Goal: Task Accomplishment & Management: Use online tool/utility

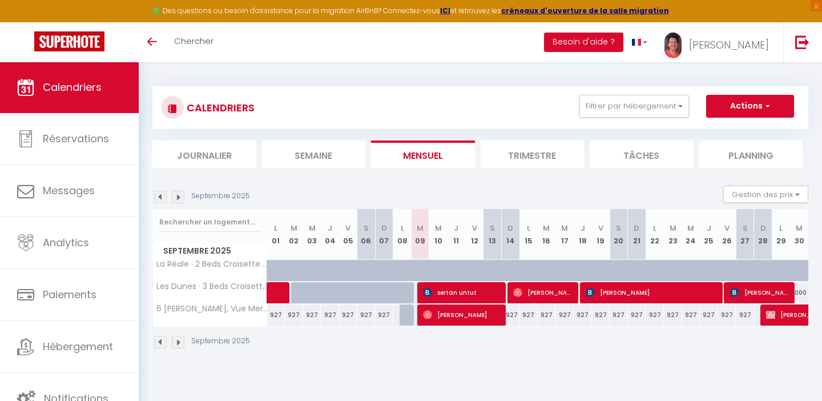
click at [179, 196] on img at bounding box center [178, 197] width 13 height 13
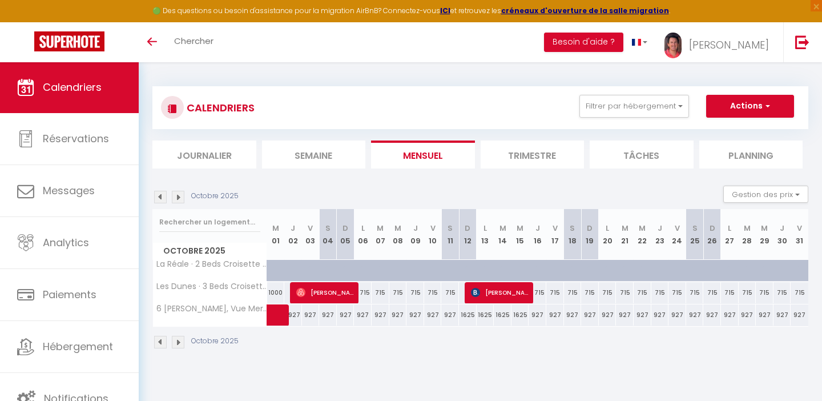
click at [160, 196] on img at bounding box center [160, 197] width 13 height 13
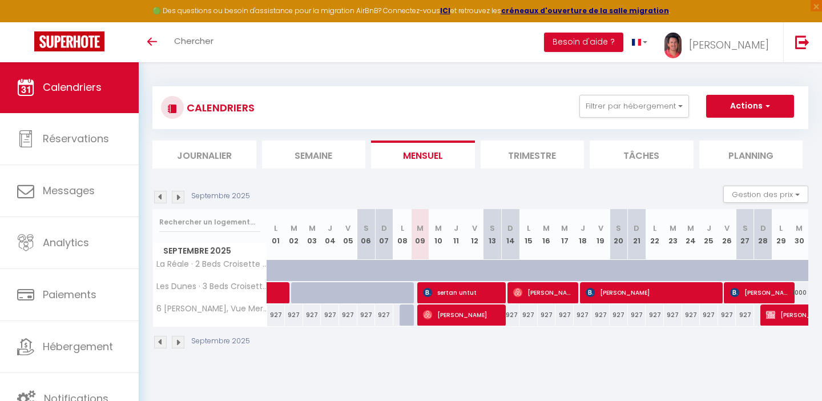
click at [178, 196] on img at bounding box center [178, 197] width 13 height 13
click at [179, 195] on img at bounding box center [178, 197] width 13 height 13
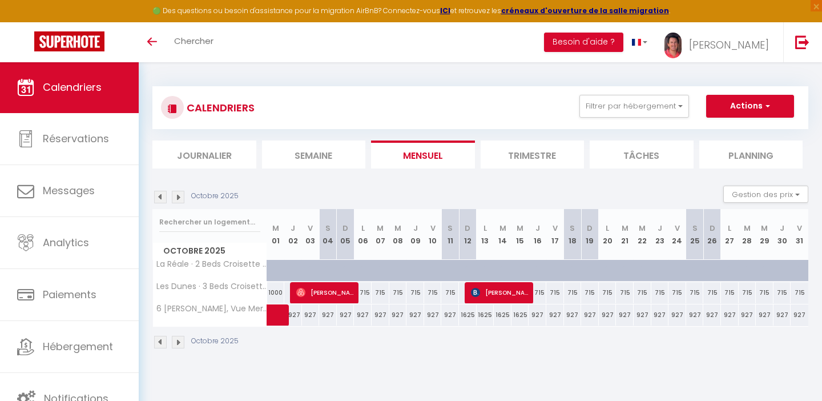
click at [541, 313] on div "927" at bounding box center [538, 314] width 18 height 21
type input "927"
type input "Jeu 16 Octobre 2025"
type input "Ven 17 Octobre 2025"
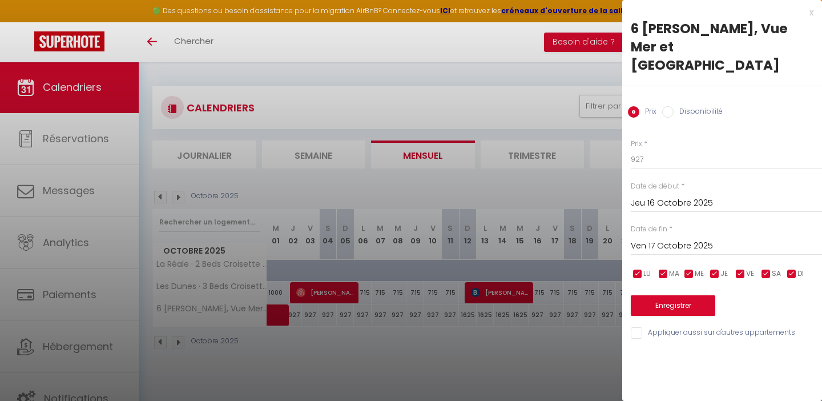
click at [536, 292] on div at bounding box center [411, 200] width 822 height 401
